Goal: Task Accomplishment & Management: Use online tool/utility

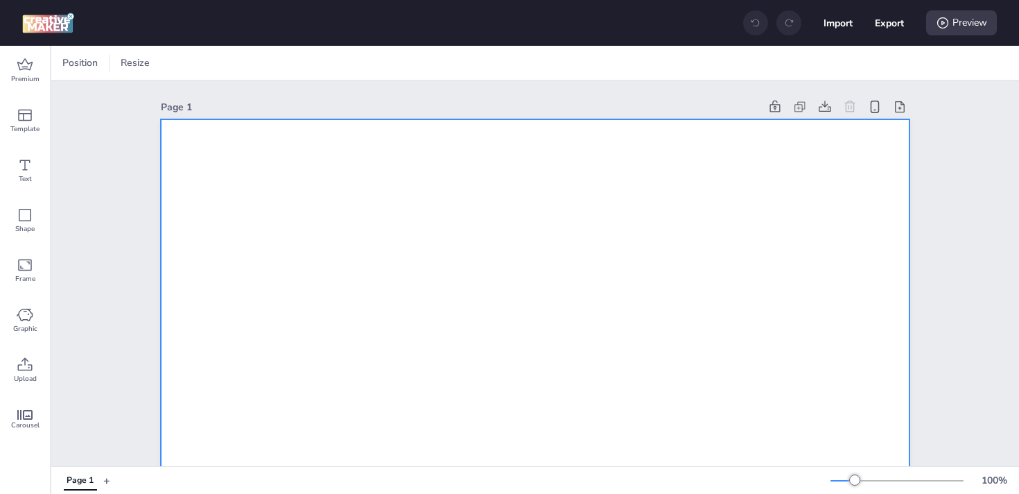
click at [19, 363] on icon at bounding box center [25, 364] width 17 height 17
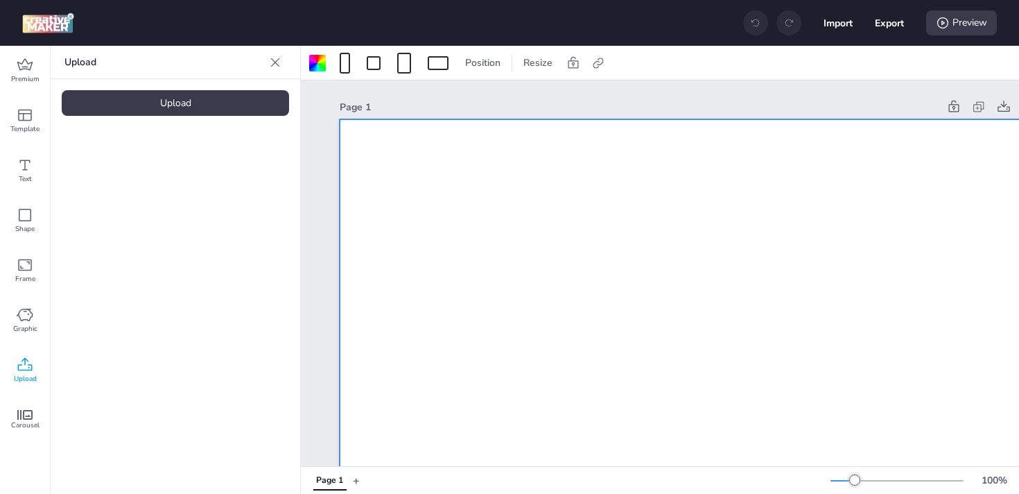
click at [164, 94] on div "Upload" at bounding box center [175, 103] width 227 height 26
click at [137, 175] on video at bounding box center [117, 193] width 111 height 55
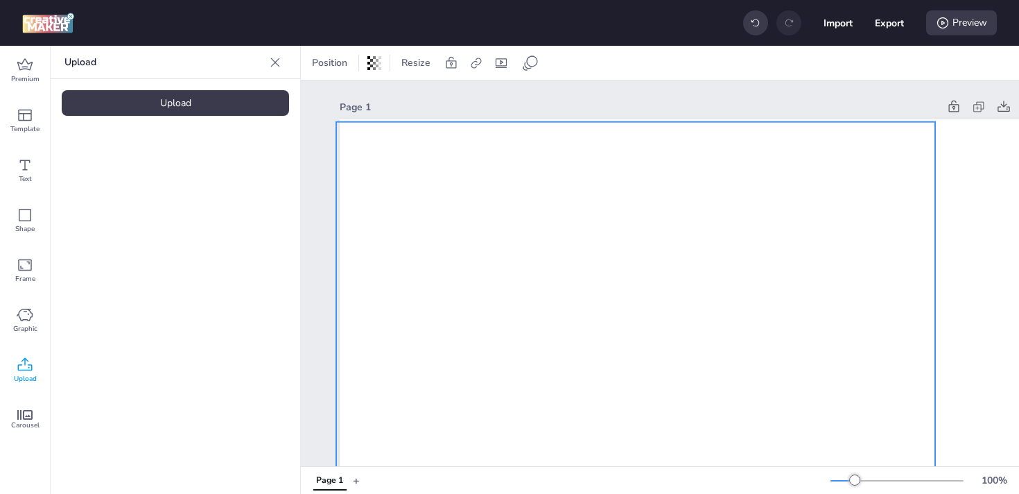
drag, startPoint x: 667, startPoint y: 343, endPoint x: 589, endPoint y: 209, distance: 155.6
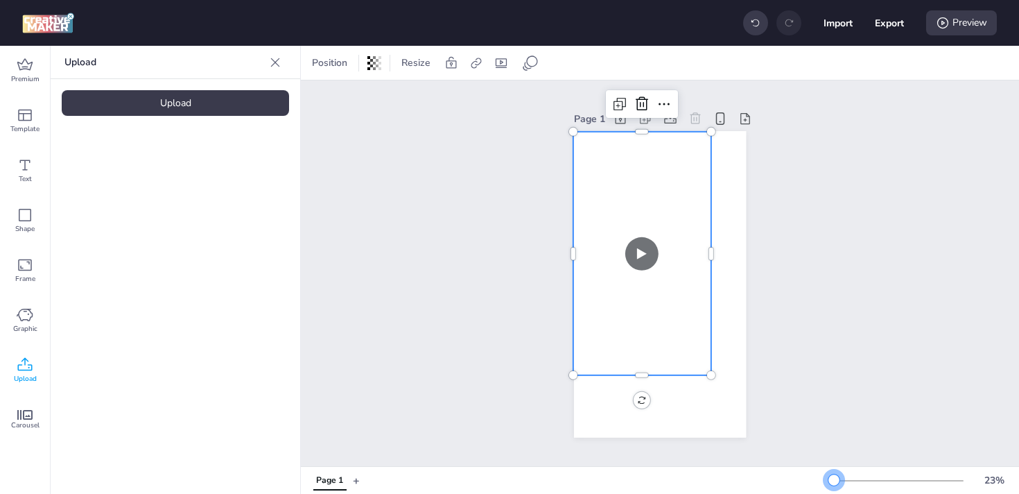
click at [833, 481] on div at bounding box center [833, 479] width 11 height 11
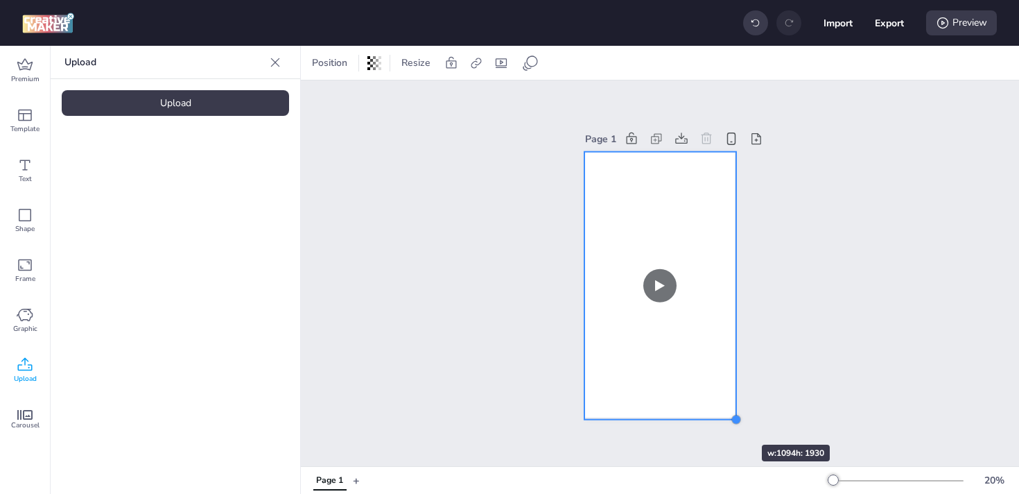
drag, startPoint x: 705, startPoint y: 363, endPoint x: 720, endPoint y: 419, distance: 58.2
click at [720, 419] on div "Page 1" at bounding box center [660, 273] width 150 height 322
click at [837, 335] on div "Page 1" at bounding box center [660, 272] width 718 height 385
click at [668, 202] on video at bounding box center [660, 286] width 152 height 268
click at [846, 180] on div "Page 1" at bounding box center [660, 272] width 718 height 385
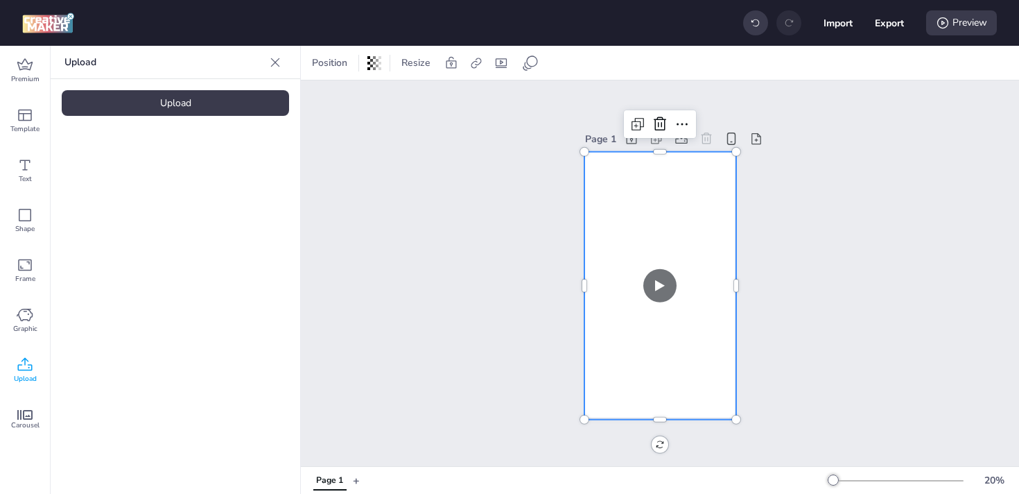
click at [673, 165] on video at bounding box center [660, 286] width 152 height 268
click at [474, 63] on icon at bounding box center [476, 63] width 10 height 10
click at [403, 103] on span "Activate hyperlink" at bounding box center [385, 98] width 77 height 15
click at [338, 103] on input "Activate hyperlink" at bounding box center [333, 103] width 9 height 9
checkbox input "true"
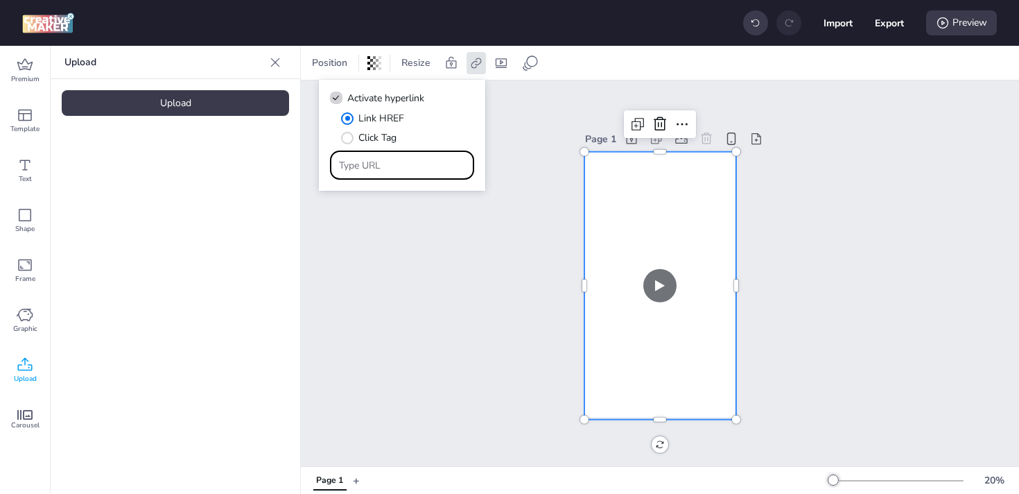
click at [391, 162] on input "Type URL" at bounding box center [402, 165] width 127 height 15
paste input "{https://play.google.com/store/apps/details?id=com.sunny.kids.games.learn&hl=en…"
drag, startPoint x: 421, startPoint y: 168, endPoint x: 0, endPoint y: 128, distance: 422.6
click at [0, 128] on body "Import Export Preview Premium Template Text Shape Frame Graphic Upload Carousel…" at bounding box center [509, 247] width 1019 height 494
click at [344, 164] on input "{https://play.google.com/store/apps/details?id=com.sunny.kids.games.learn&hl=en…" at bounding box center [402, 165] width 127 height 15
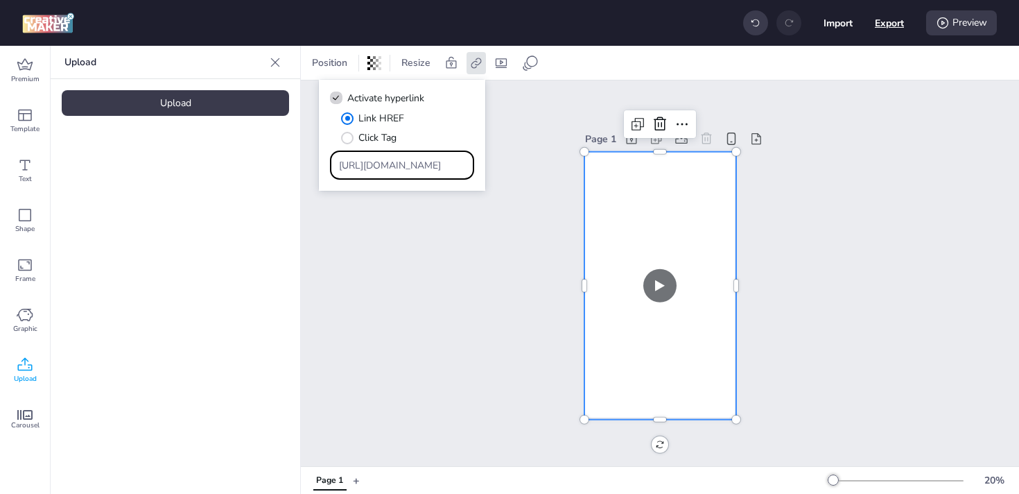
type input "https://play.google.com/store/apps/details?id=com.sunny.kids.games.learn&hl=en&…"
click at [887, 27] on button "Export" at bounding box center [889, 23] width 28 height 28
select select "html"
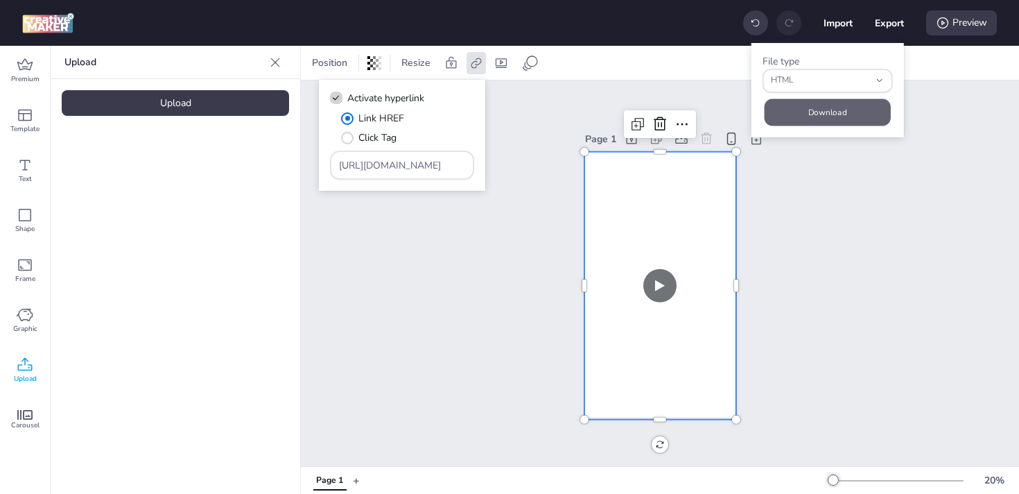
click at [828, 110] on button "Download" at bounding box center [828, 111] width 126 height 27
